Goal: Information Seeking & Learning: Learn about a topic

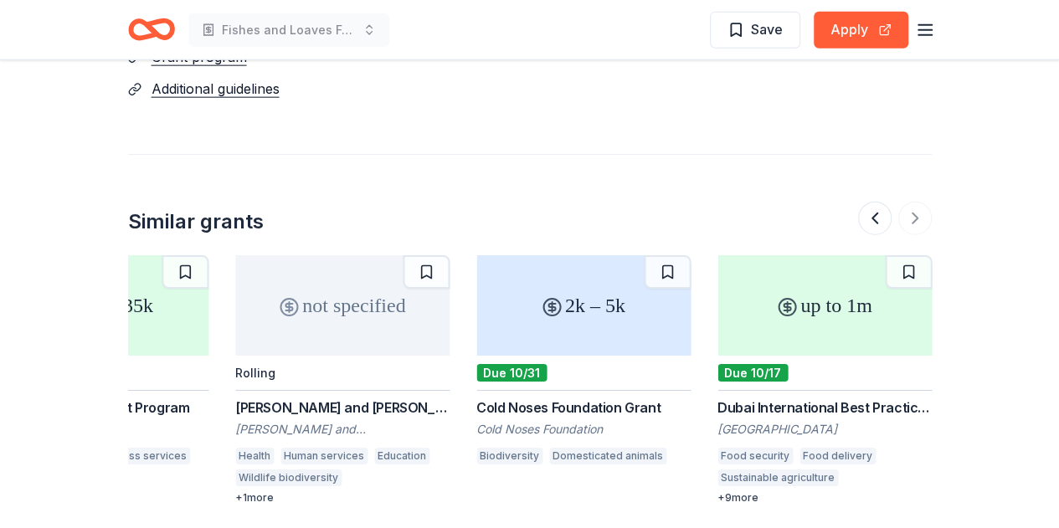
scroll to position [1992, 0]
click at [795, 296] on div "up to 1m" at bounding box center [824, 305] width 214 height 100
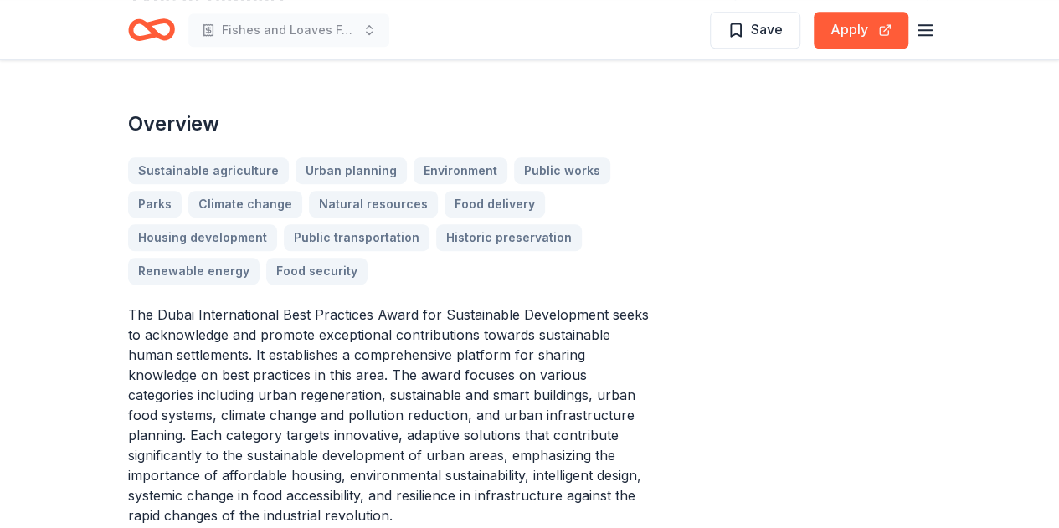
scroll to position [467, 0]
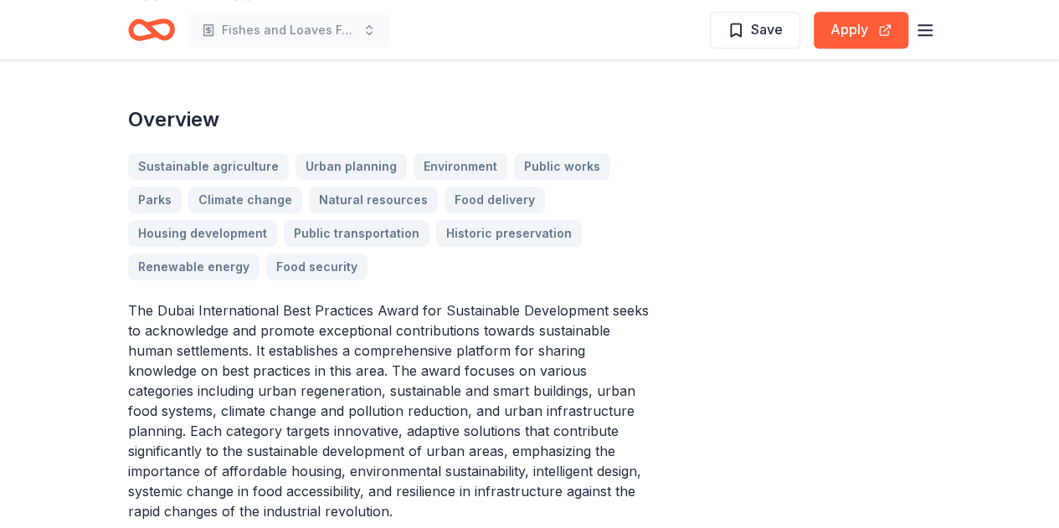
click at [597, 231] on div "Sustainable agriculture Urban planning Environment Public works Parks Climate c…" at bounding box center [389, 216] width 522 height 127
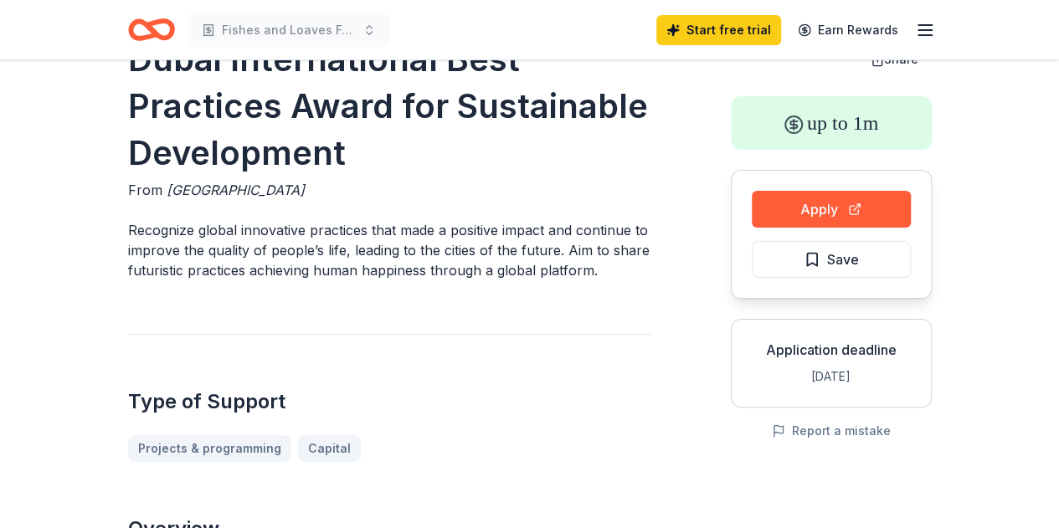
scroll to position [0, 0]
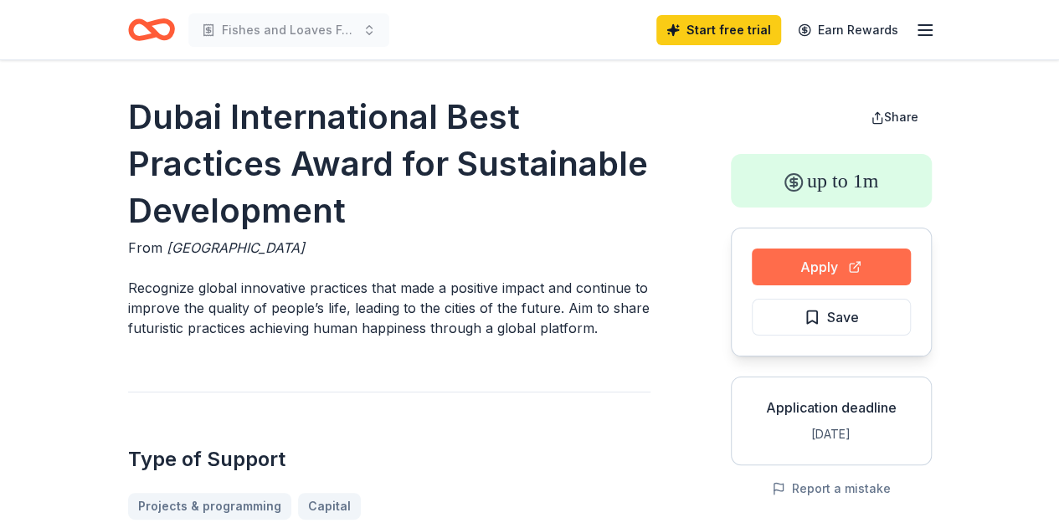
click at [806, 274] on button "Apply" at bounding box center [831, 267] width 159 height 37
